Goal: Information Seeking & Learning: Learn about a topic

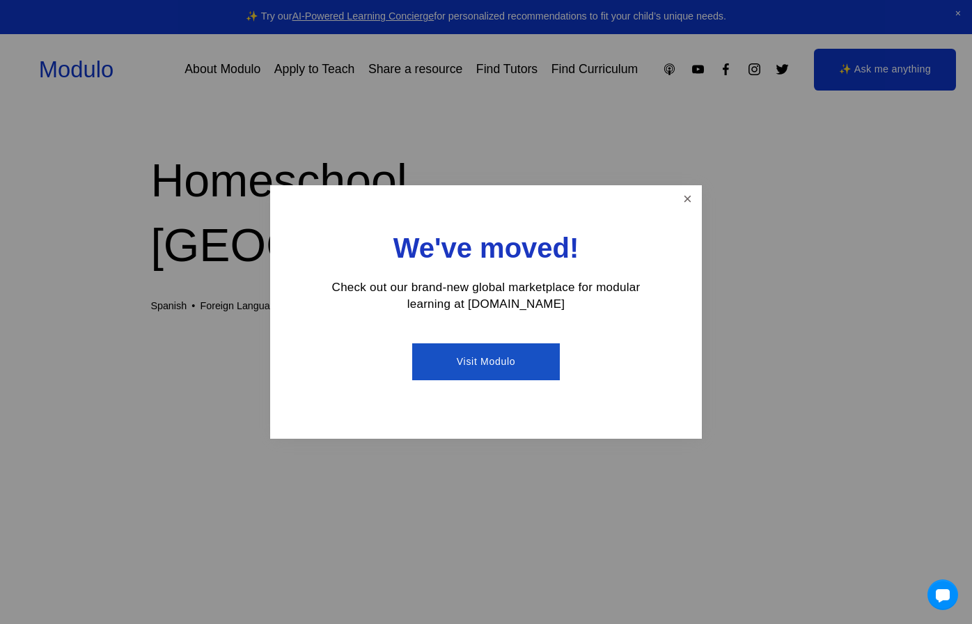
click at [688, 199] on link "Close" at bounding box center [687, 199] width 24 height 24
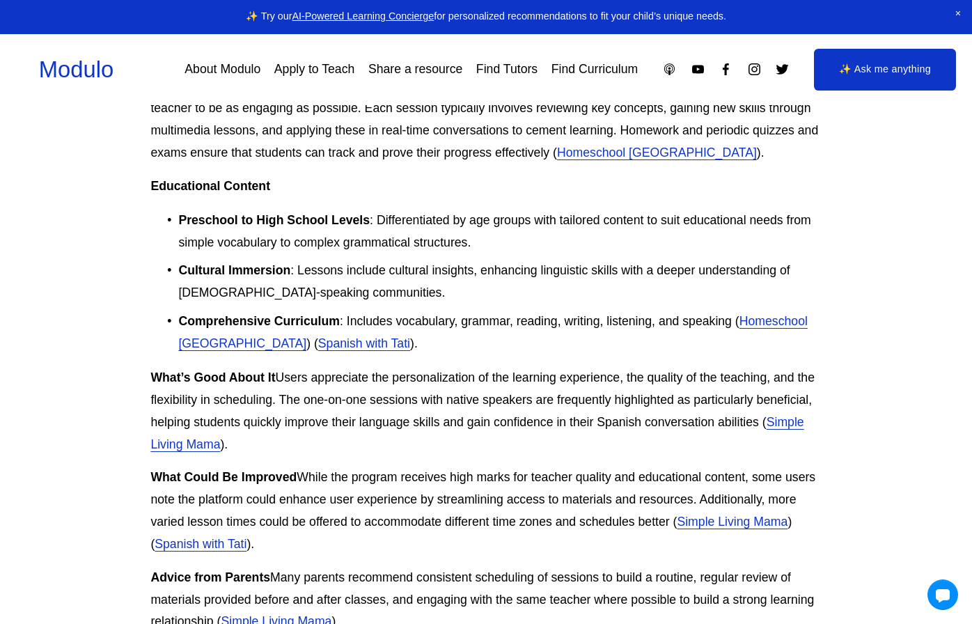
scroll to position [1035, 0]
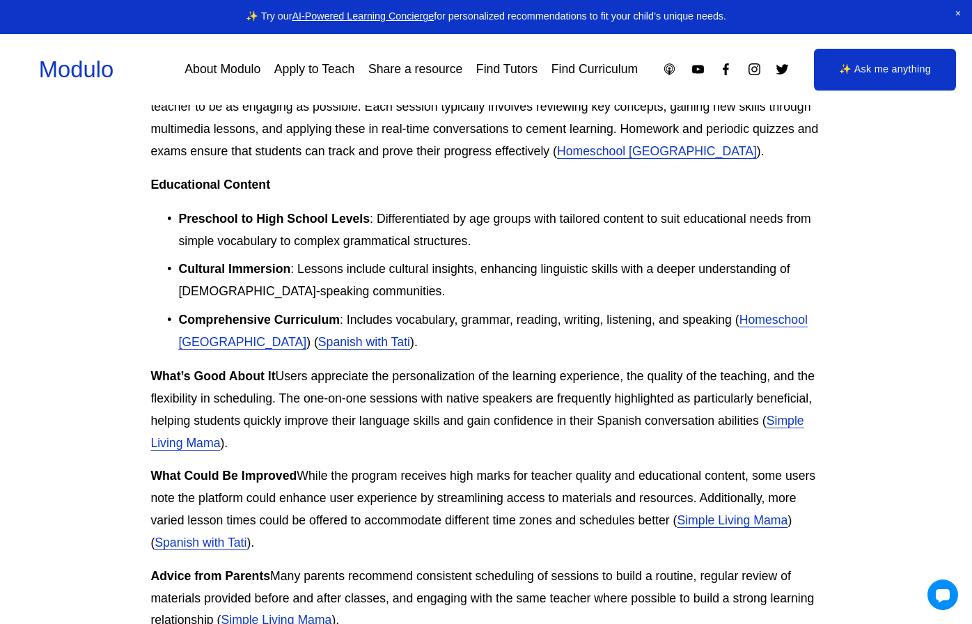
click at [589, 70] on link "Find Curriculum" at bounding box center [594, 69] width 87 height 24
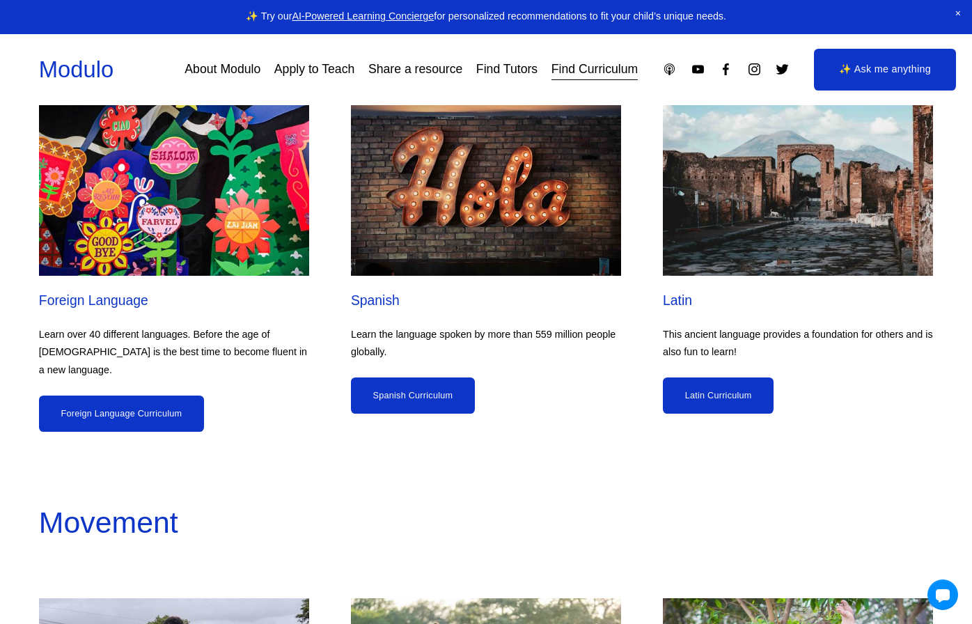
scroll to position [3266, 0]
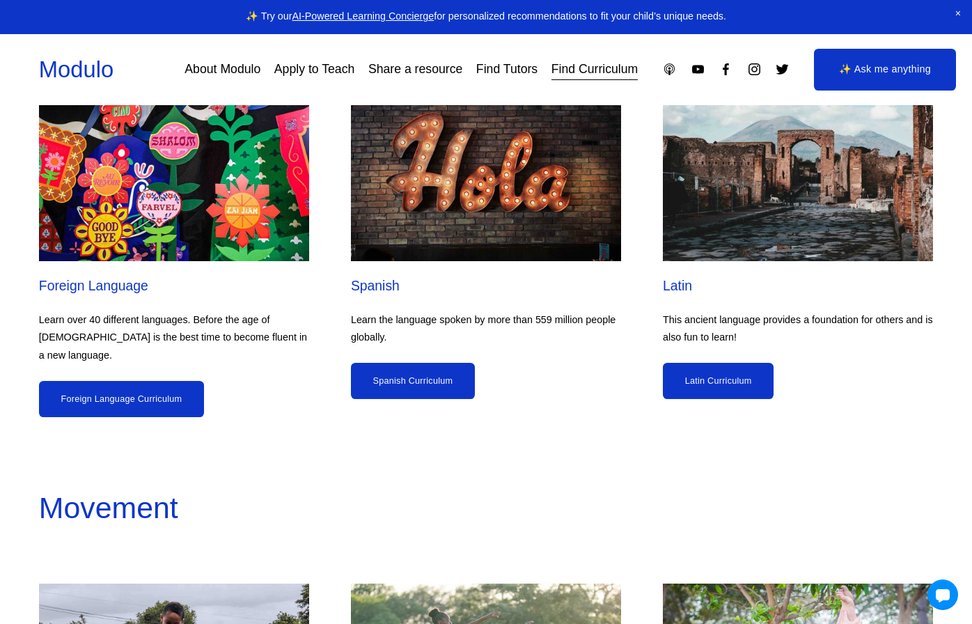
click at [402, 394] on link "Spanish Curriculum" at bounding box center [413, 381] width 124 height 36
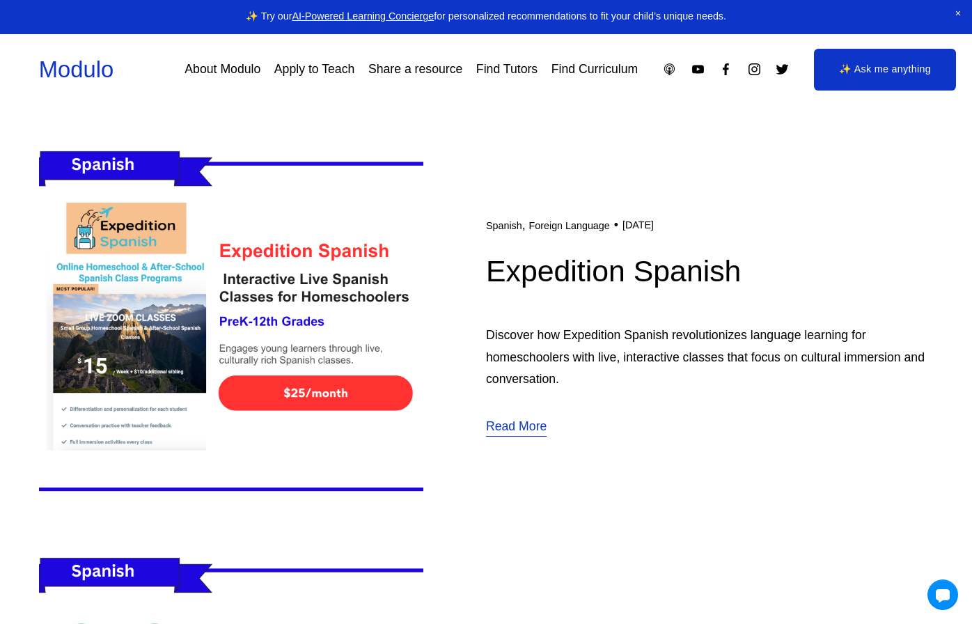
scroll to position [4866, 0]
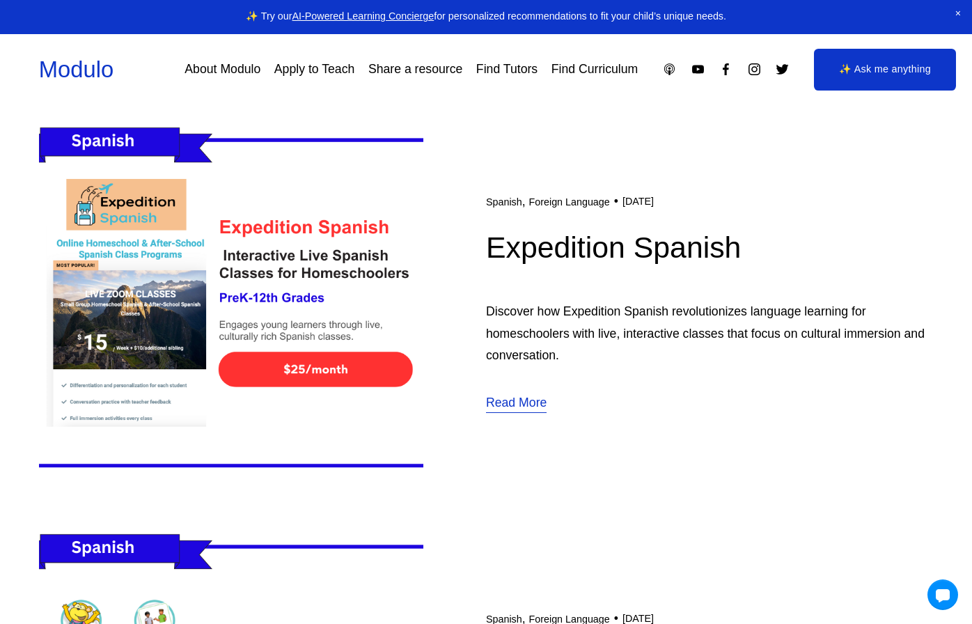
click at [498, 407] on link "Read More" at bounding box center [516, 403] width 61 height 23
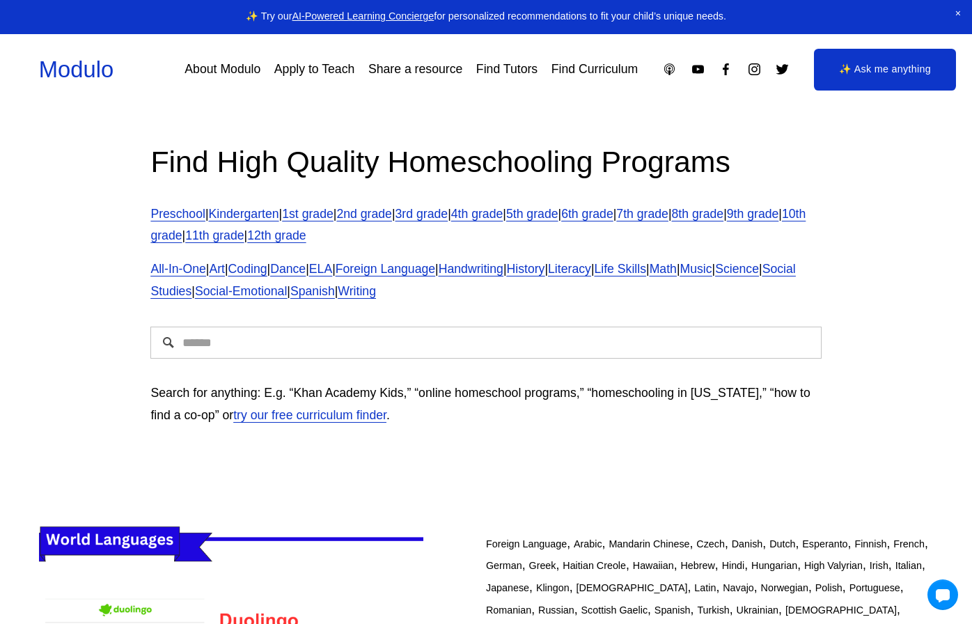
scroll to position [1, 0]
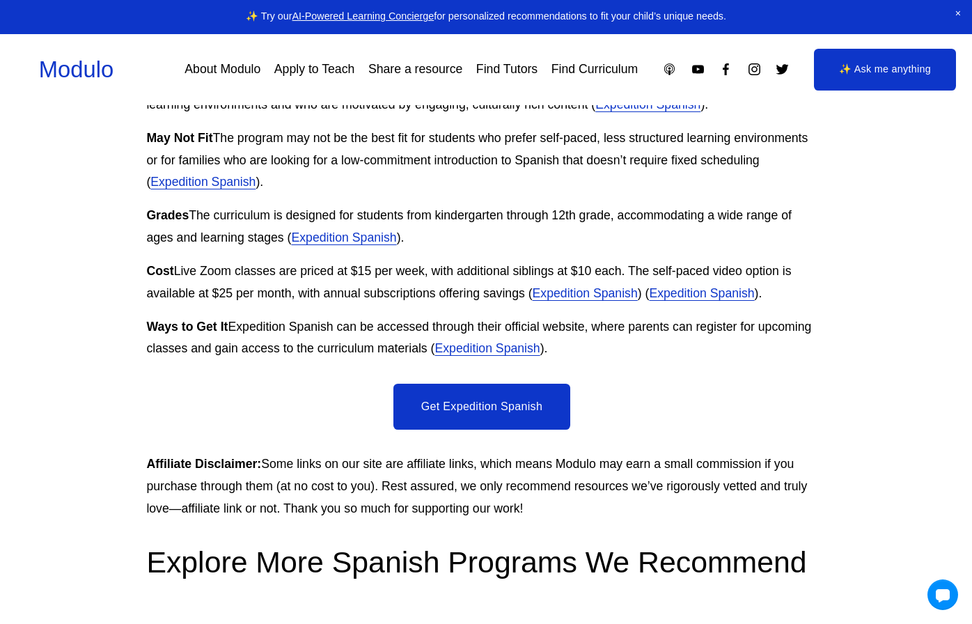
scroll to position [1569, 4]
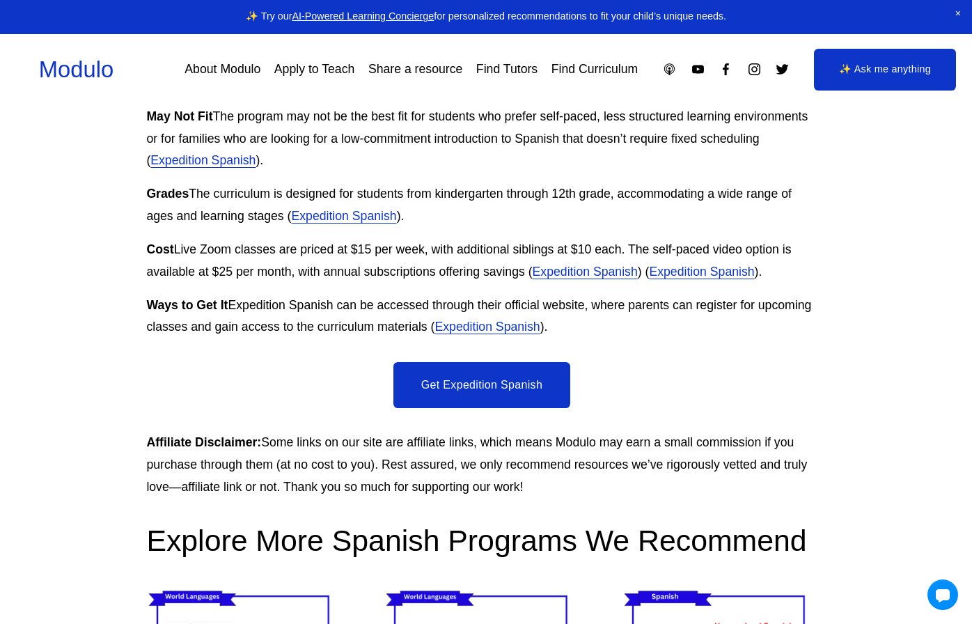
click at [611, 265] on link "Expedition Spanish" at bounding box center [585, 272] width 105 height 14
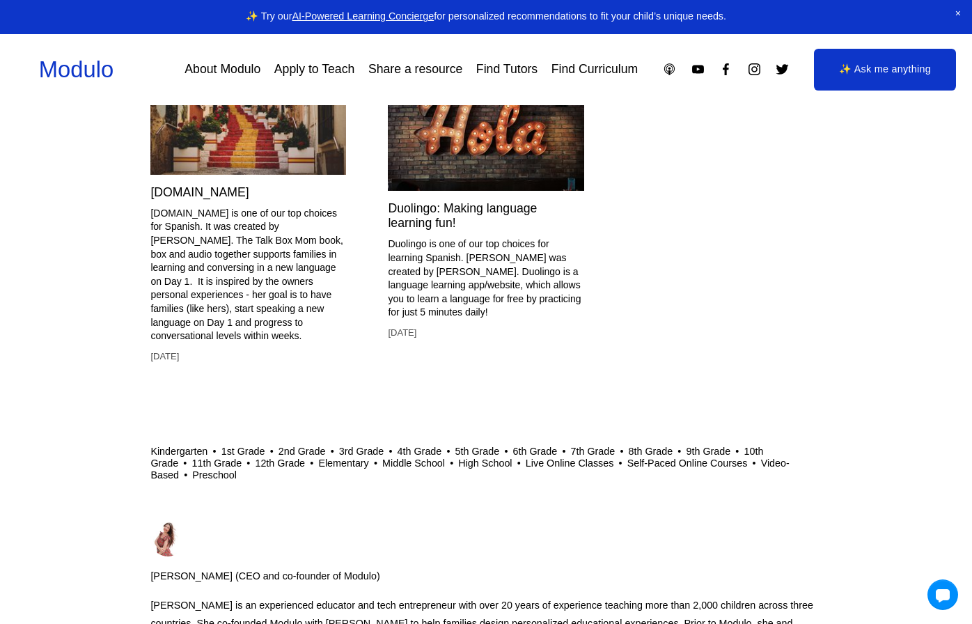
scroll to position [4223, 0]
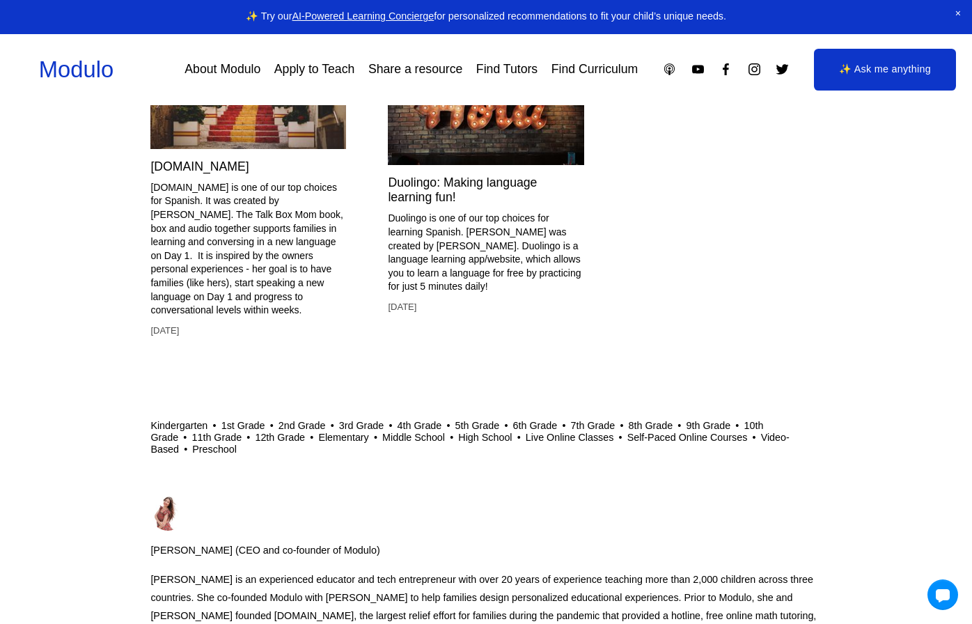
click at [174, 173] on link "[DOMAIN_NAME]" at bounding box center [199, 166] width 98 height 14
